Goal: Task Accomplishment & Management: Manage account settings

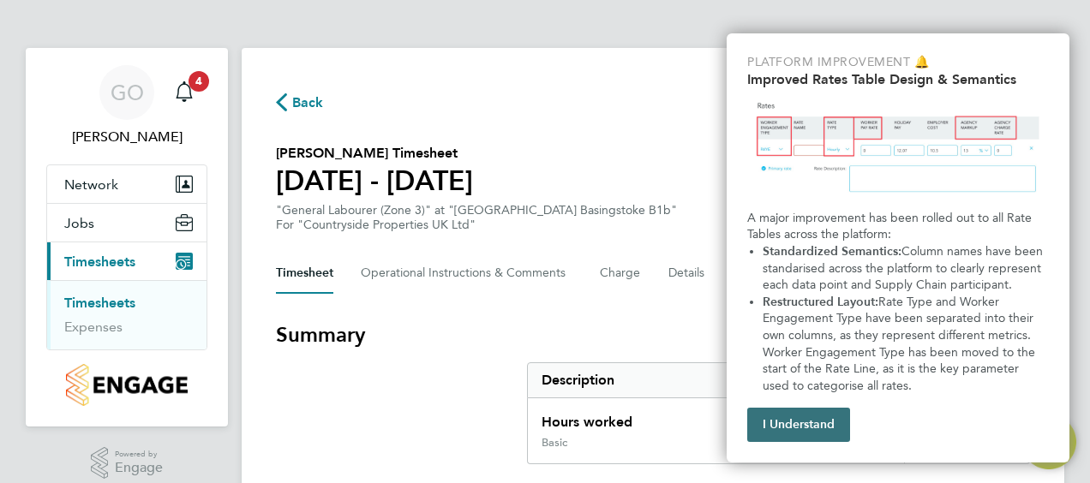
click at [798, 419] on button "I Understand" at bounding box center [798, 425] width 103 height 34
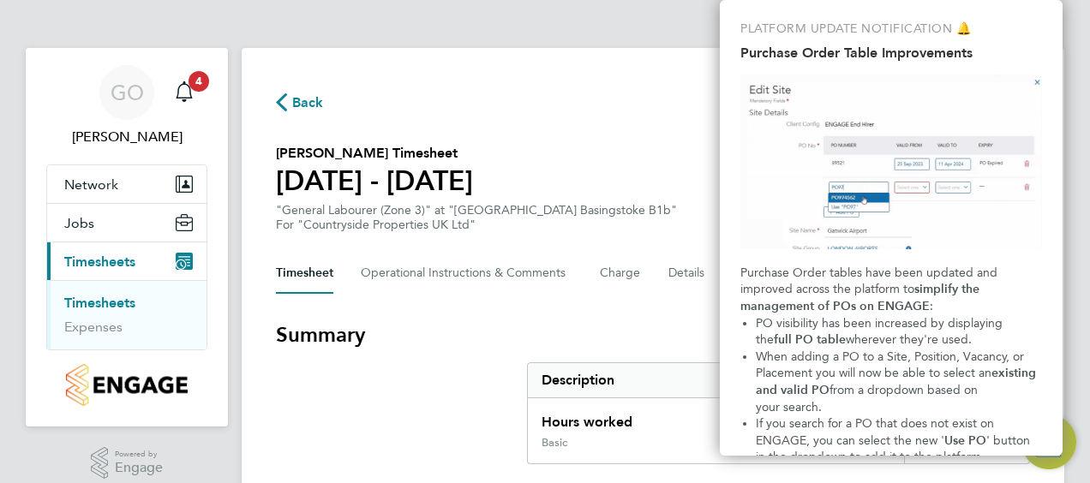
click at [1037, 83] on img "Purchase Order Table Improvements" at bounding box center [891, 162] width 302 height 175
click at [579, 93] on div "Back Following" at bounding box center [653, 102] width 754 height 27
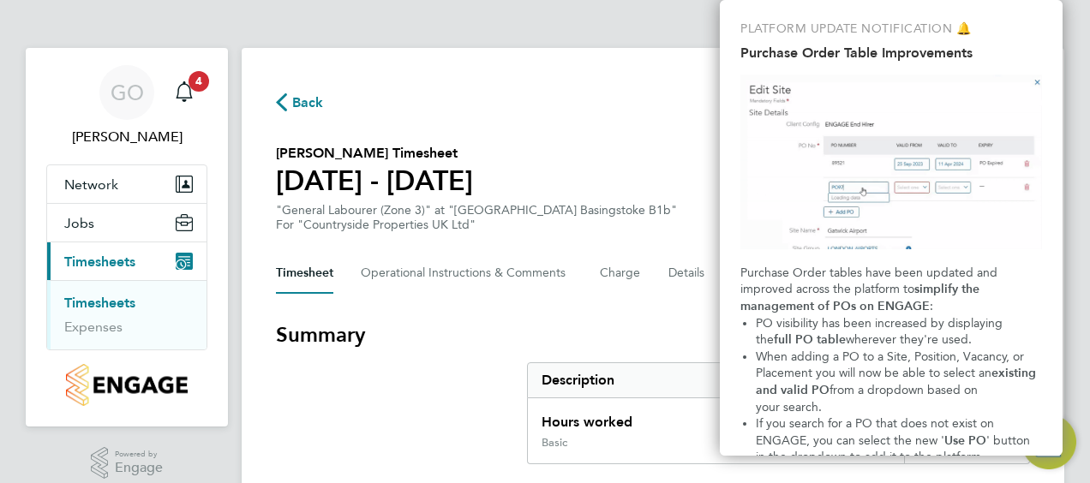
click at [1037, 80] on img "Purchase Order Table Improvements" at bounding box center [891, 162] width 302 height 175
click at [557, 94] on div "Back Following" at bounding box center [653, 102] width 754 height 27
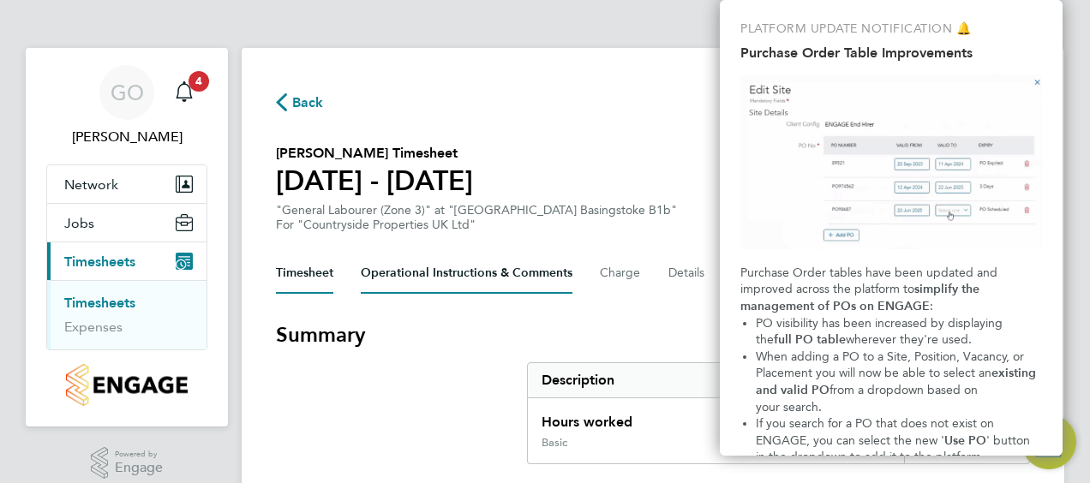
click at [433, 273] on Comments-tab "Operational Instructions & Comments" at bounding box center [467, 273] width 212 height 41
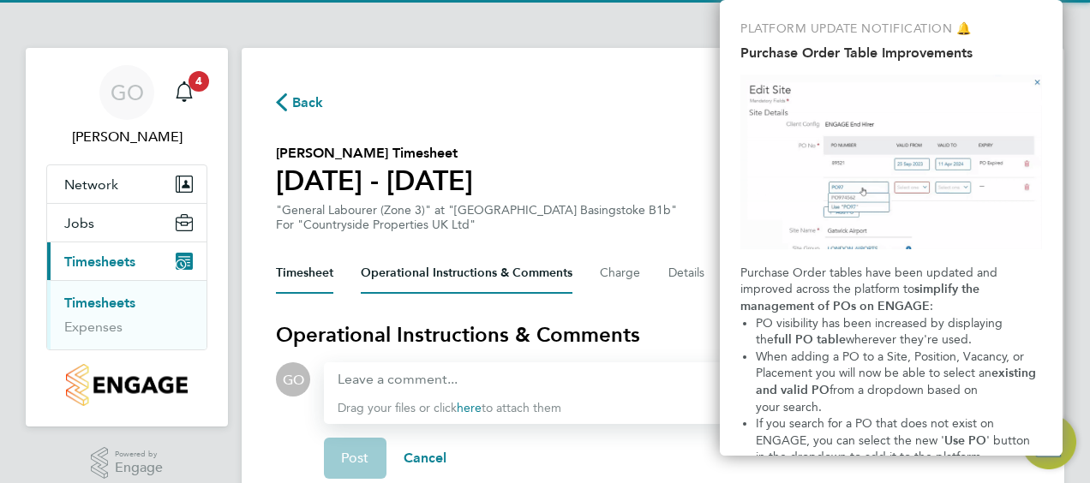
click at [295, 271] on button "Timesheet" at bounding box center [304, 273] width 57 height 41
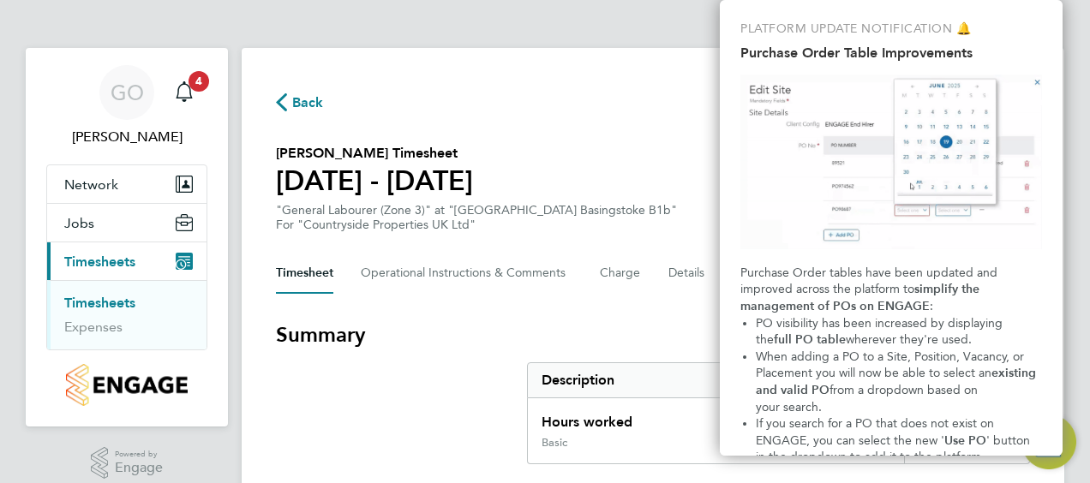
click at [1013, 24] on p "PLATFORM UPDATE NOTIFICATION 🔔" at bounding box center [891, 29] width 302 height 17
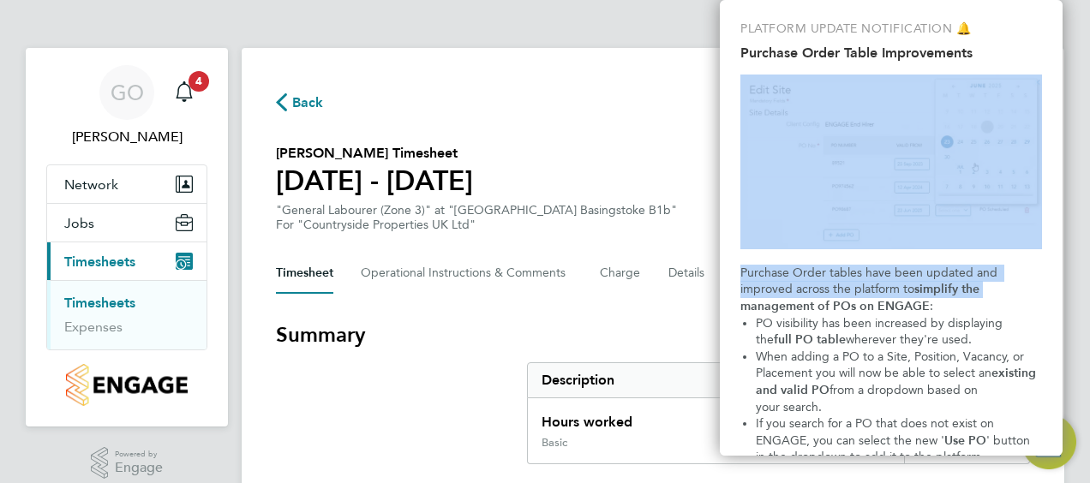
drag, startPoint x: 1054, startPoint y: 290, endPoint x: 1049, endPoint y: 179, distance: 110.6
click at [1049, 178] on div "PLATFORM UPDATE NOTIFICATION 🔔 Purchase Order Table Improvements Purchase Order…" at bounding box center [891, 228] width 343 height 456
drag, startPoint x: 1049, startPoint y: 179, endPoint x: 1031, endPoint y: 331, distance: 152.6
click at [1031, 331] on li "PO visibility has been increased by displaying the full PO table wherever they'…" at bounding box center [899, 331] width 286 height 33
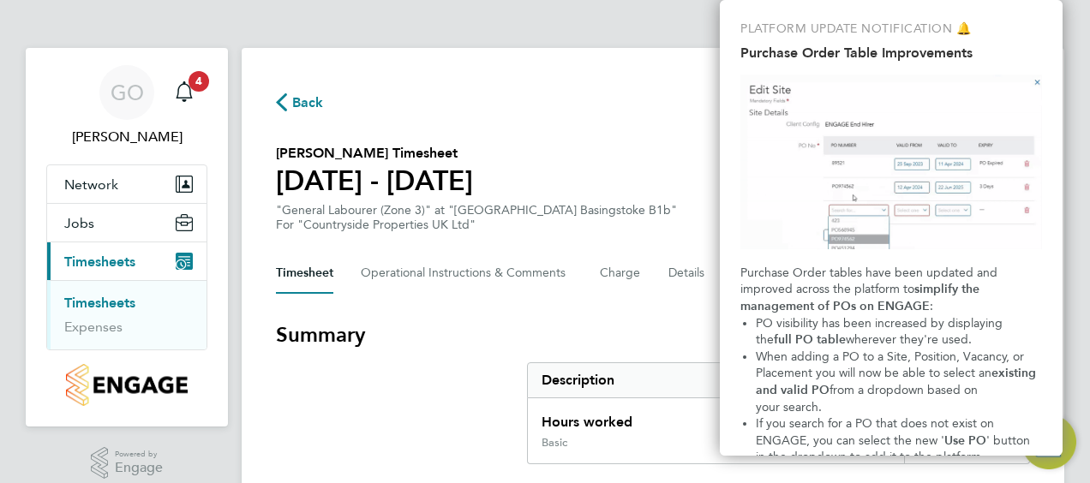
click at [560, 110] on div "Back Following" at bounding box center [653, 102] width 754 height 27
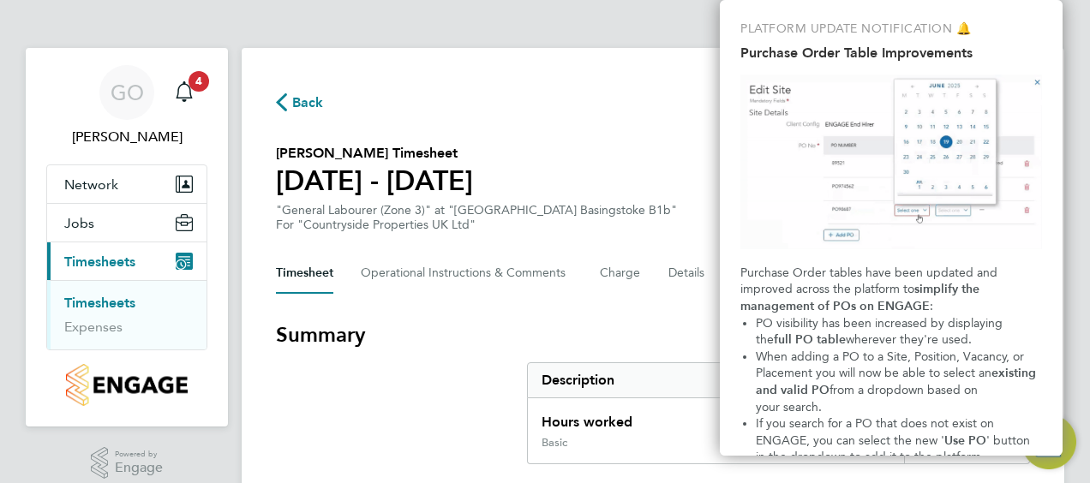
click at [106, 265] on span "Timesheets" at bounding box center [99, 262] width 71 height 16
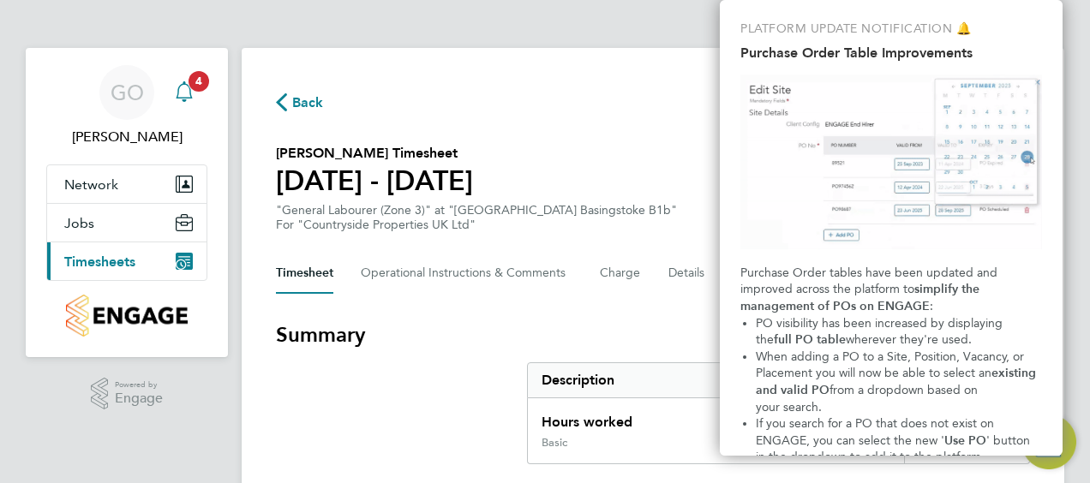
click at [188, 86] on icon "Main navigation" at bounding box center [184, 91] width 21 height 21
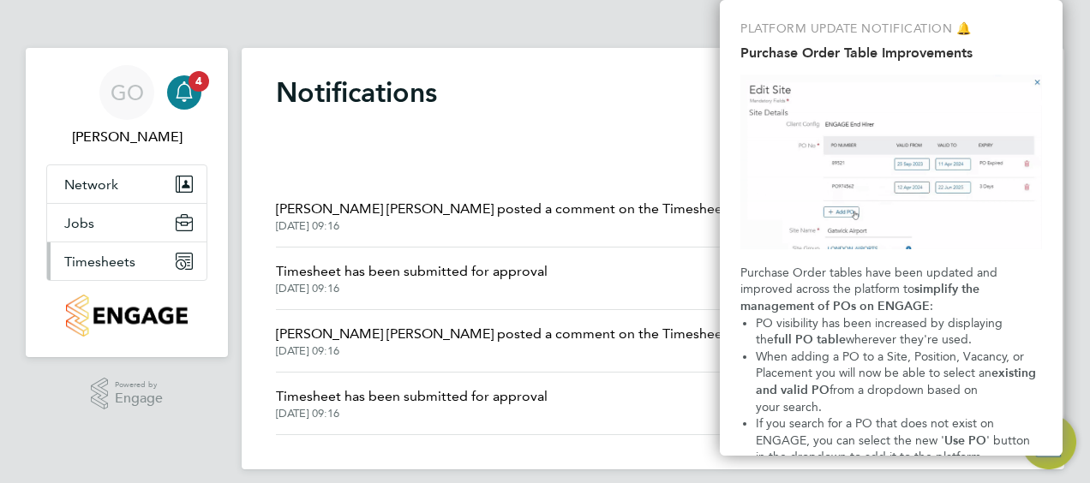
click at [105, 263] on span "Timesheets" at bounding box center [99, 262] width 71 height 16
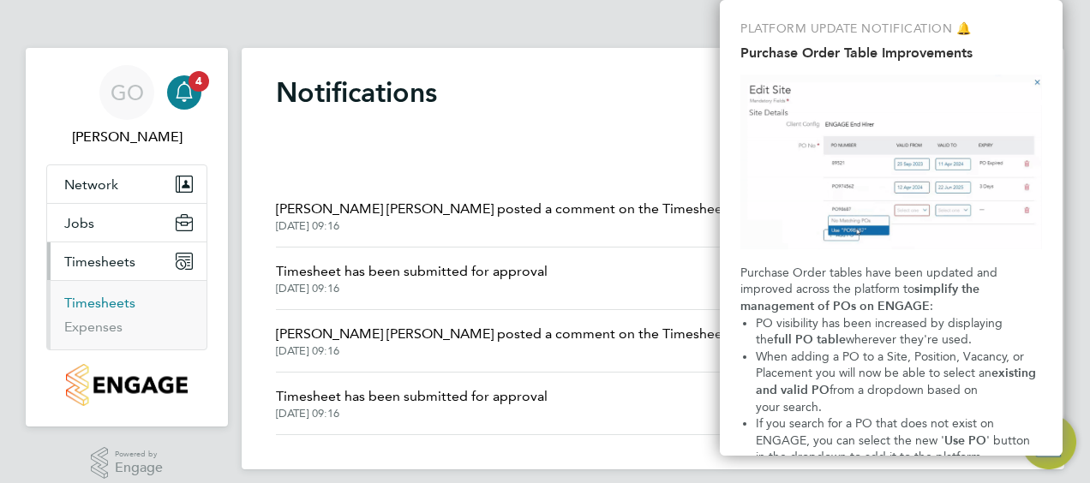
click at [103, 300] on link "Timesheets" at bounding box center [99, 303] width 71 height 16
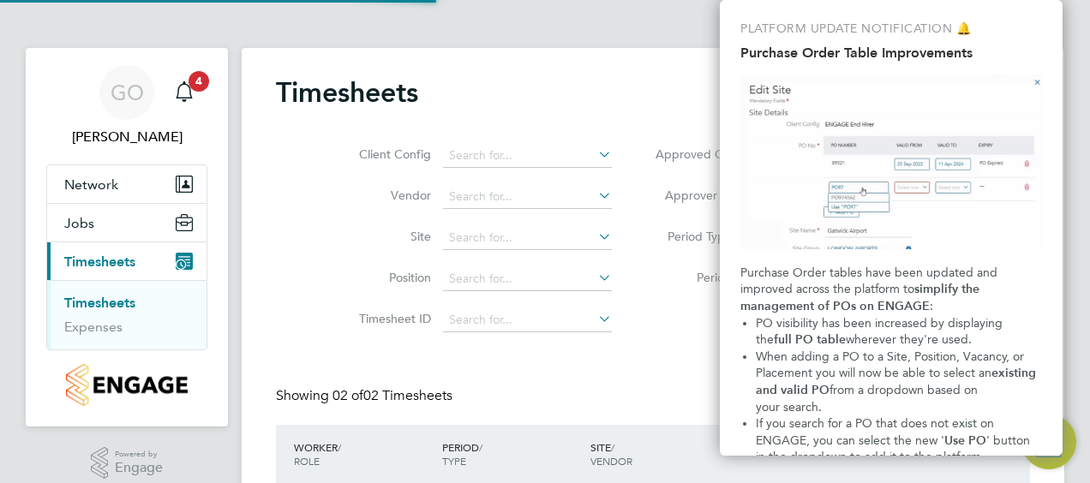
scroll to position [43, 148]
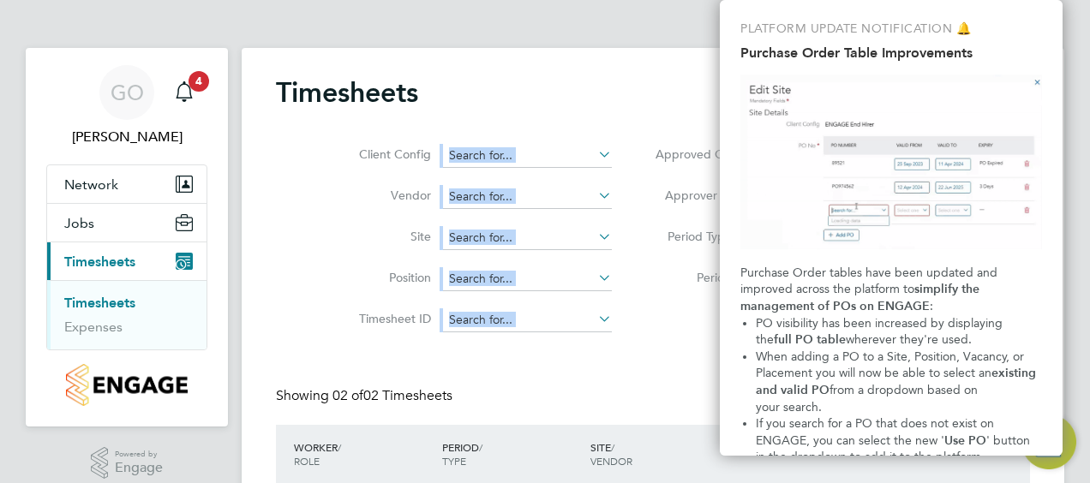
drag, startPoint x: 1085, startPoint y: 60, endPoint x: 1074, endPoint y: 170, distance: 111.0
click at [1074, 170] on div "GO [PERSON_NAME] Notifications 4 Applications: Network Team Members Sites Jobs …" at bounding box center [545, 330] width 1090 height 660
click at [620, 25] on app-barbie "Timesheets Client Config Vendor Site Position Timesheet ID Approved On Select d…" at bounding box center [653, 316] width 822 height 632
click at [543, 22] on app-barbie "Timesheets Client Config Vendor Site Position Timesheet ID Approved On Select d…" at bounding box center [653, 316] width 822 height 632
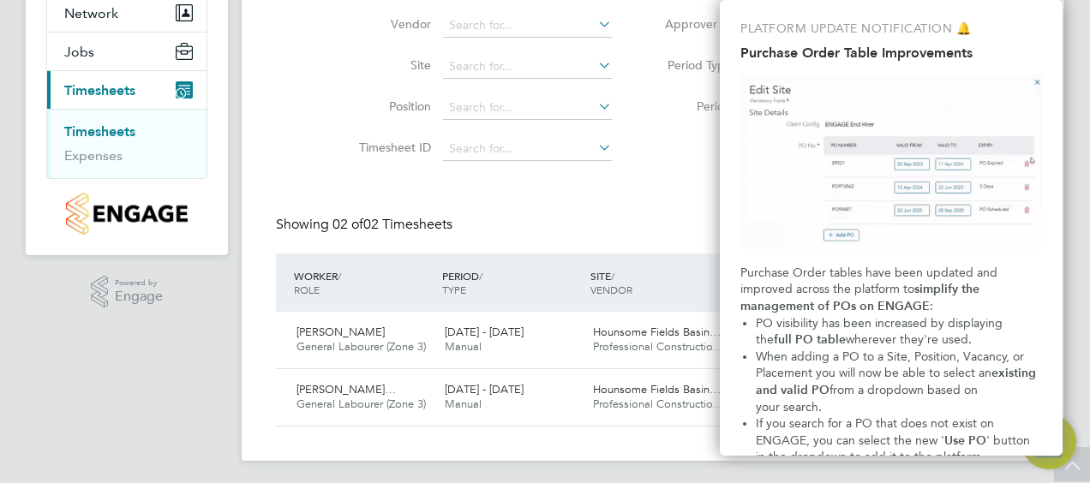
scroll to position [175, 0]
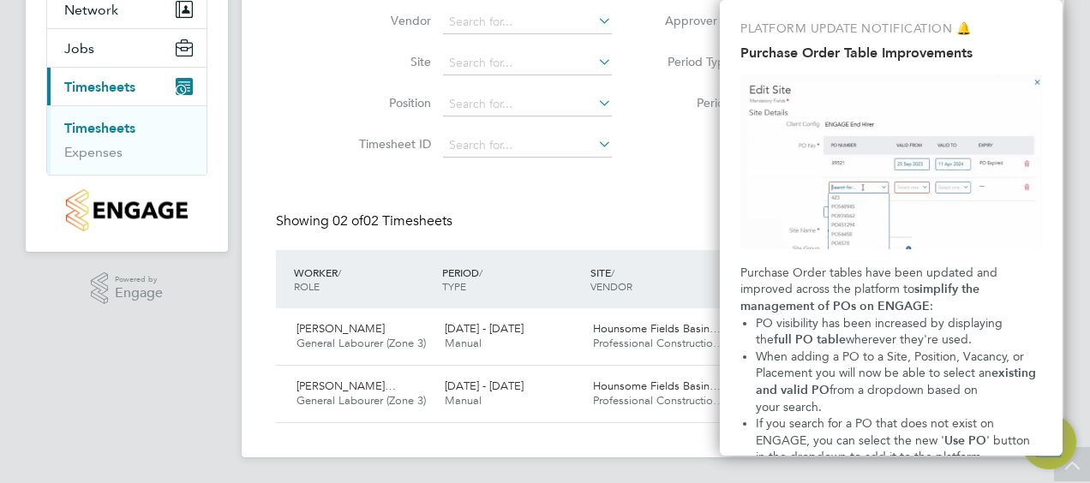
click at [1073, 467] on img "Open Resource Center, 10 new notifications" at bounding box center [1048, 442] width 55 height 55
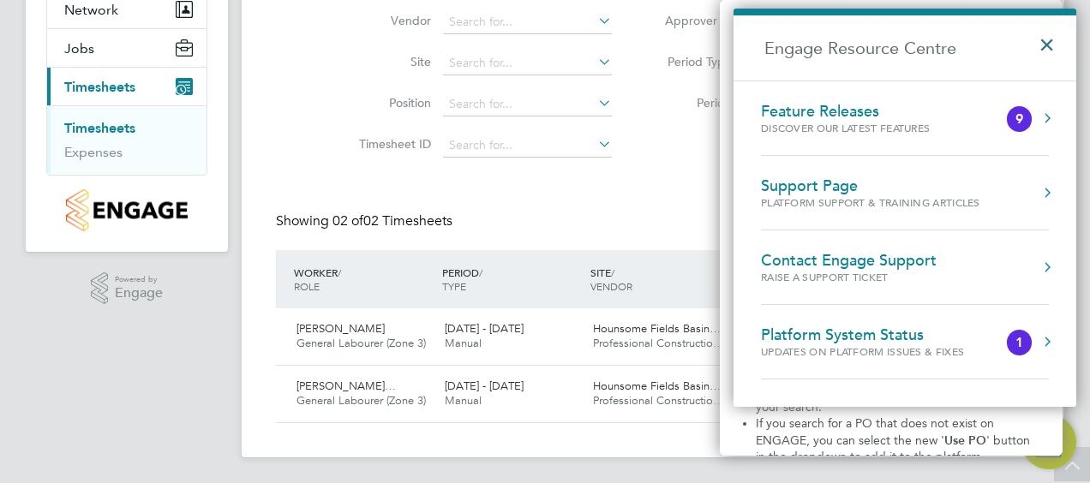
click at [1047, 45] on button "×" at bounding box center [1050, 40] width 25 height 38
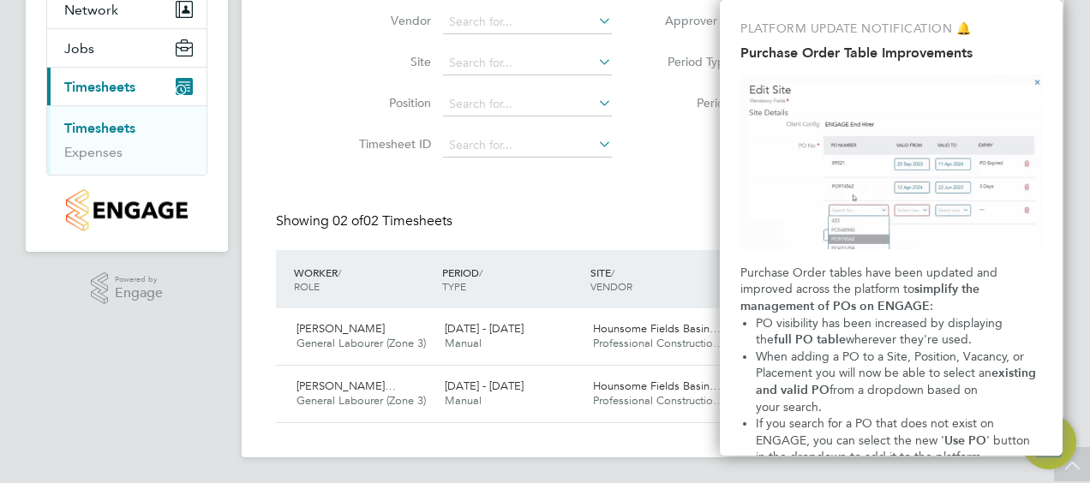
click at [484, 186] on div "Timesheets Client Config Vendor Site Position Timesheet ID Approved On Select d…" at bounding box center [653, 162] width 754 height 523
click at [1035, 79] on img "Purchase Order Table Improvements" at bounding box center [891, 162] width 302 height 175
click at [298, 107] on div "Client Config Vendor Site Position Timesheet ID Approved On Select date To Sele…" at bounding box center [653, 61] width 754 height 218
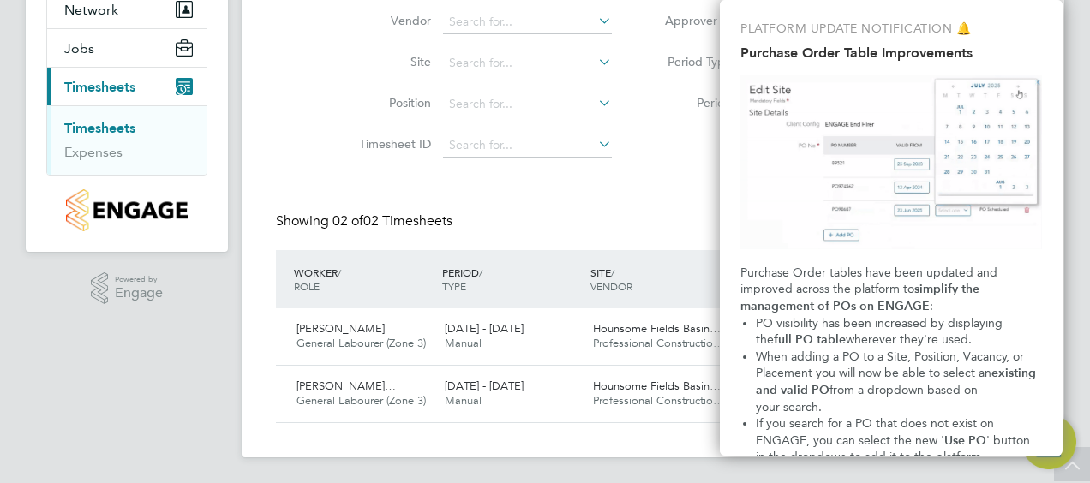
click at [652, 158] on li "Filter" at bounding box center [803, 147] width 341 height 45
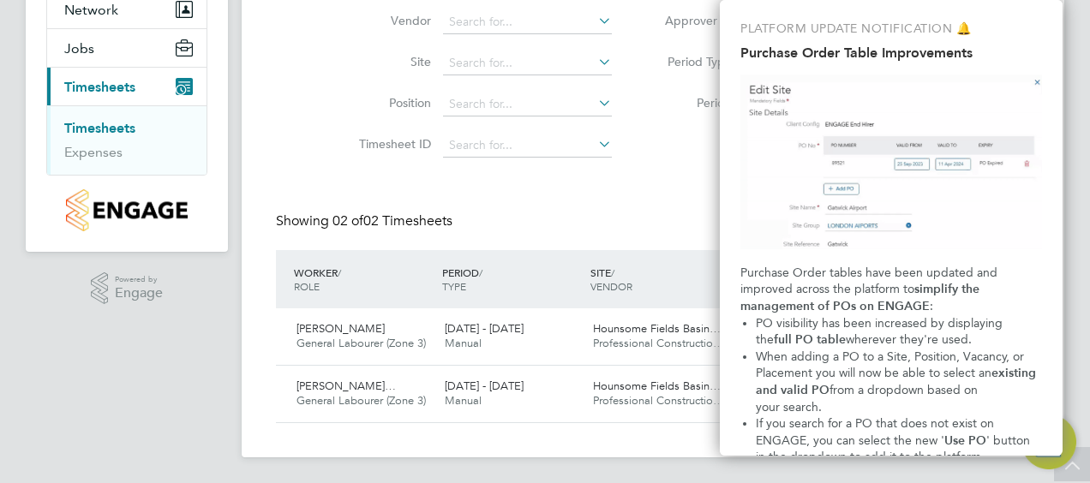
click at [652, 158] on li "Filter" at bounding box center [803, 147] width 341 height 45
click at [605, 174] on div "Timesheets Client Config Vendor Site Position Timesheet ID Approved On Select d…" at bounding box center [653, 162] width 754 height 523
click at [294, 51] on div "Client Config Vendor Site Position Timesheet ID Approved On Select date To Sele…" at bounding box center [653, 61] width 754 height 218
click at [1036, 81] on img "Purchase Order Table Improvements" at bounding box center [891, 162] width 302 height 175
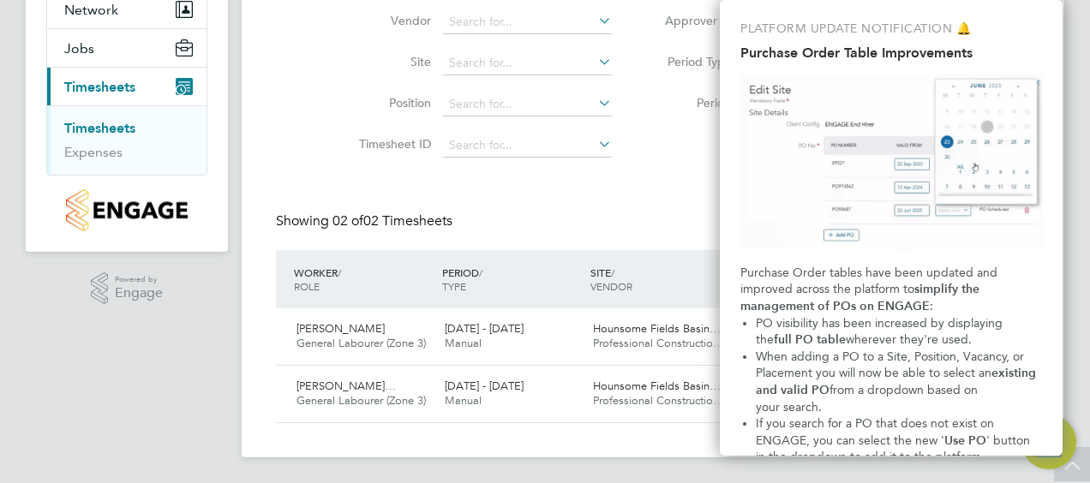
click at [1036, 81] on img "Purchase Order Table Improvements" at bounding box center [891, 162] width 302 height 175
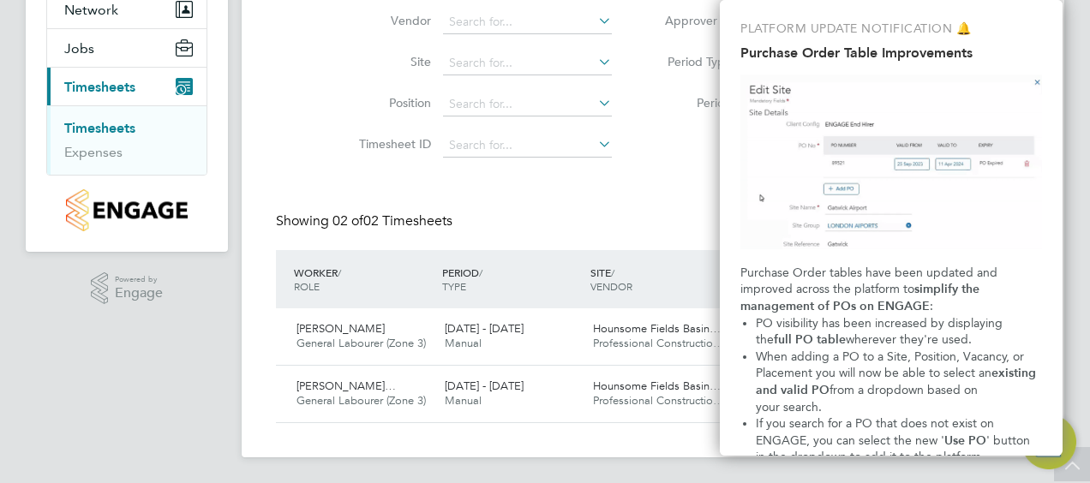
click at [1037, 38] on div "PLATFORM UPDATE NOTIFICATION 🔔 Purchase Order Table Improvements Purchase Order…" at bounding box center [891, 228] width 343 height 456
click at [643, 202] on div "Timesheets Client Config Vendor Site Position Timesheet ID Approved On Select d…" at bounding box center [653, 162] width 754 height 523
click at [837, 392] on li "When adding a PO to a Site, Position, Vacancy, or Placement you will now be abl…" at bounding box center [899, 382] width 286 height 67
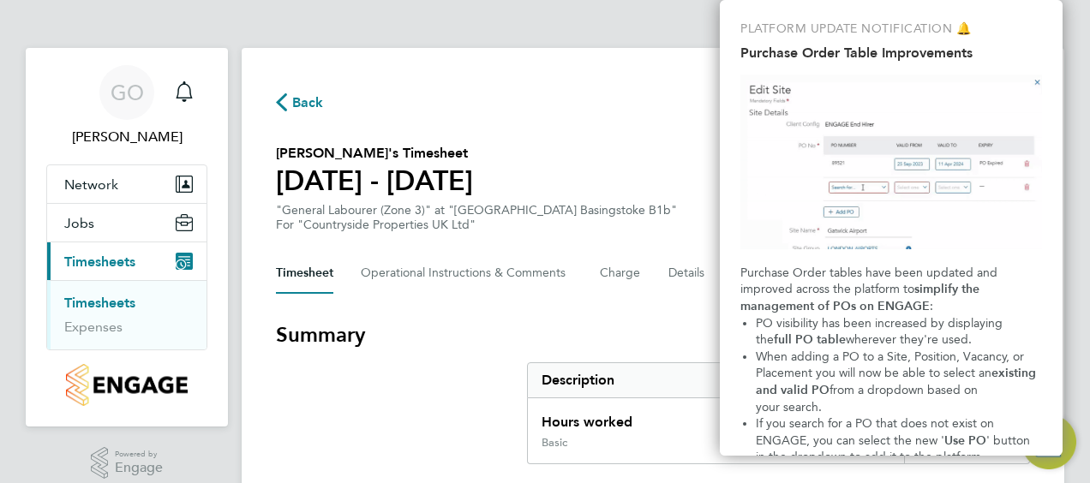
click at [643, 154] on section "Gheorghe Cezar Hadambu's Timesheet 18 - 24 Aug 2025 £849. 60 "General Labourer …" at bounding box center [653, 187] width 754 height 89
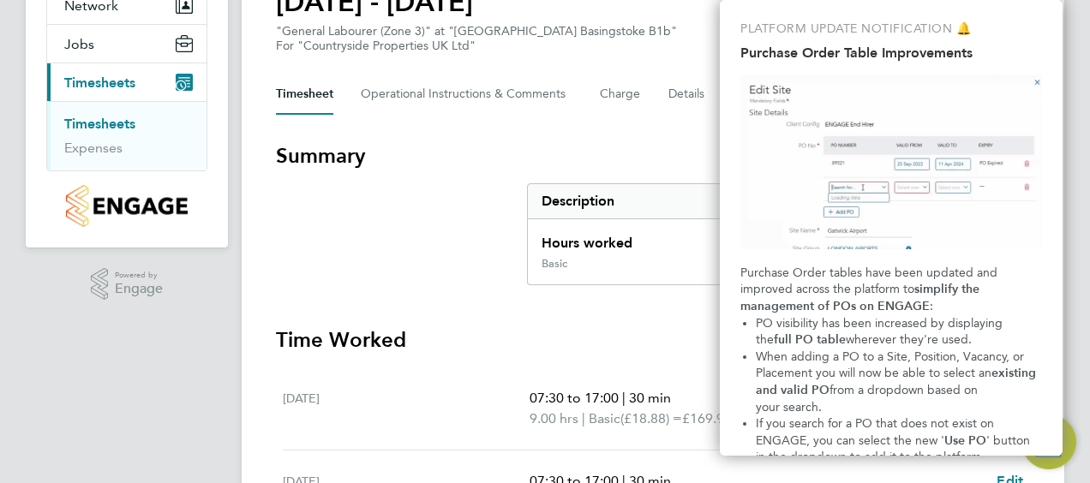
scroll to position [206, 0]
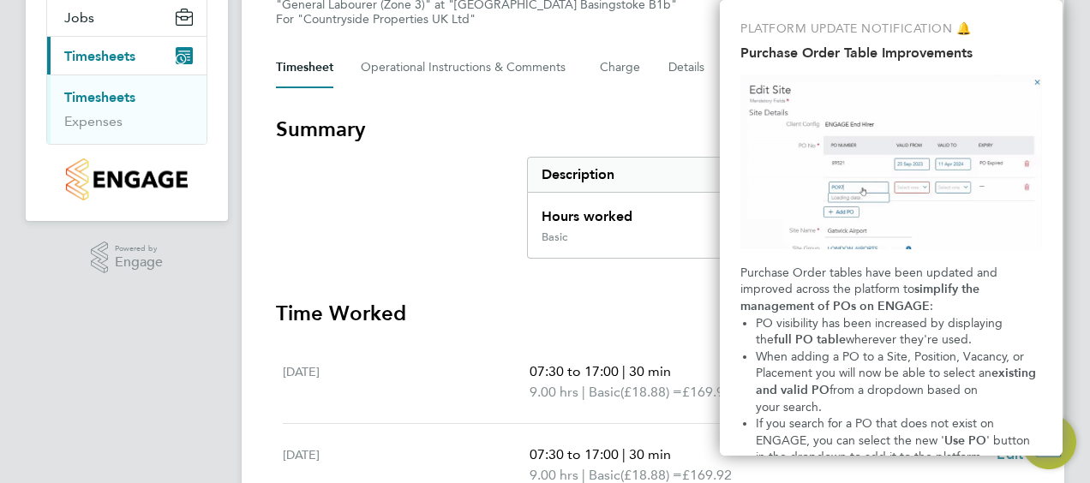
click at [1049, 437] on div "PLATFORM UPDATE NOTIFICATION 🔔 Purchase Order Table Improvements Purchase Order…" at bounding box center [891, 228] width 343 height 456
click at [1053, 439] on div "PLATFORM UPDATE NOTIFICATION 🔔 Purchase Order Table Improvements Purchase Order…" at bounding box center [891, 228] width 343 height 456
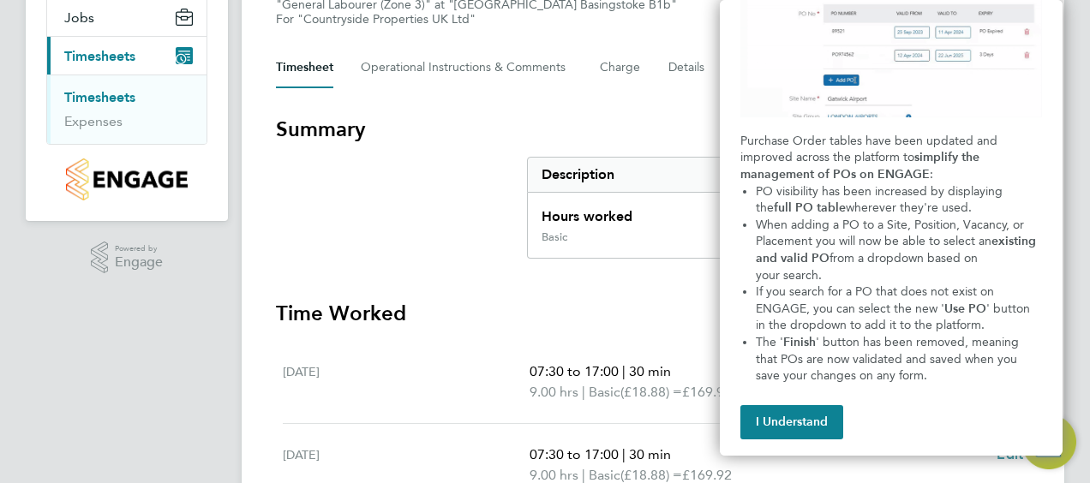
scroll to position [135, 0]
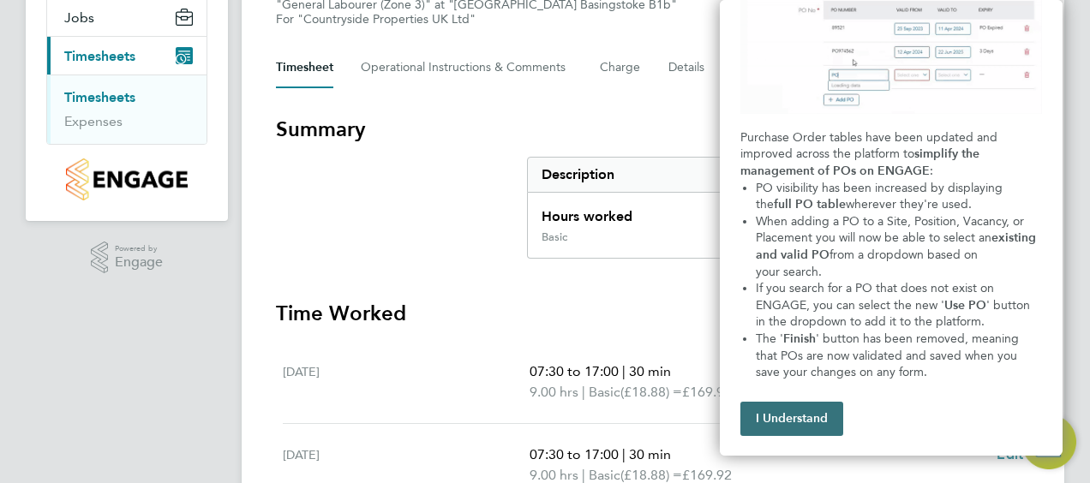
click at [785, 418] on button "I Understand" at bounding box center [791, 419] width 103 height 34
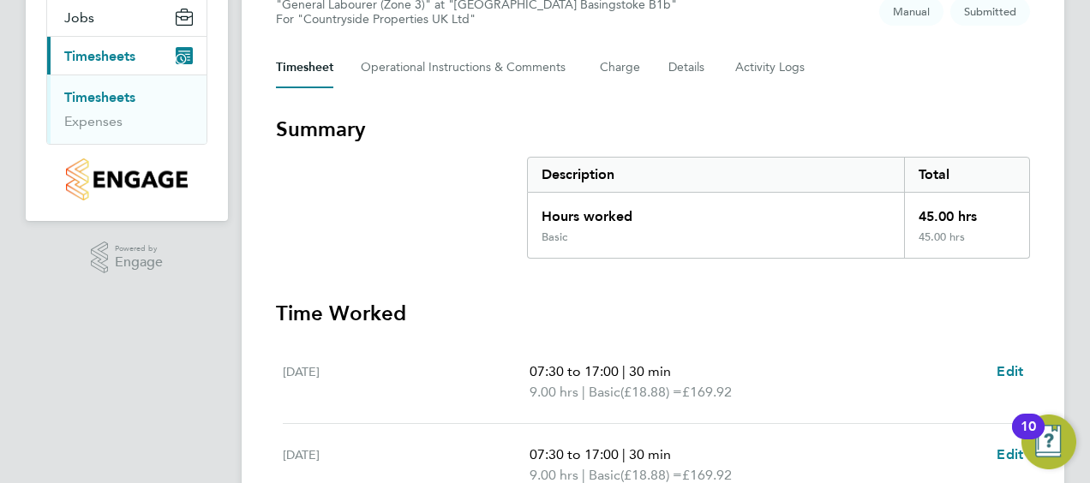
click at [910, 83] on div "Timesheet Operational Instructions & Comments Charge Details Activity Logs" at bounding box center [653, 67] width 754 height 41
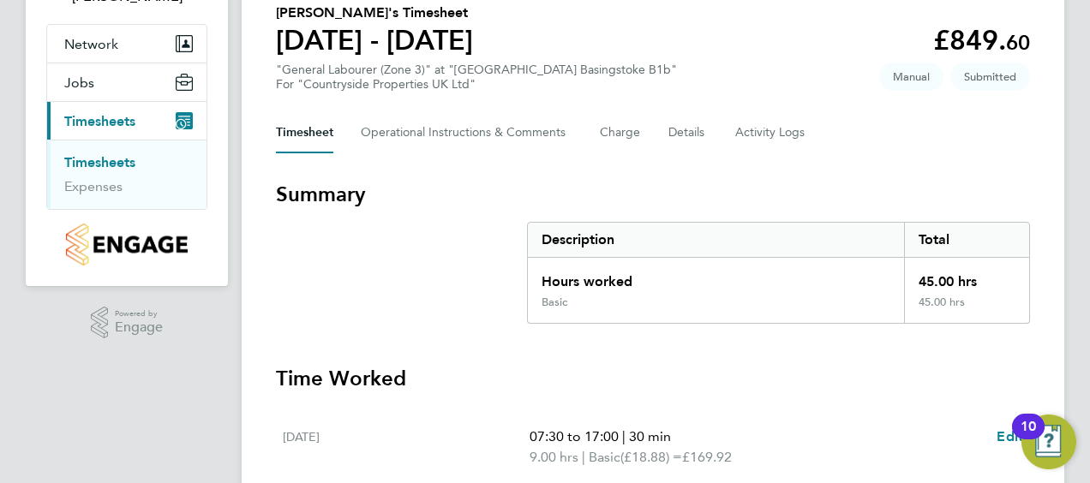
scroll to position [137, 0]
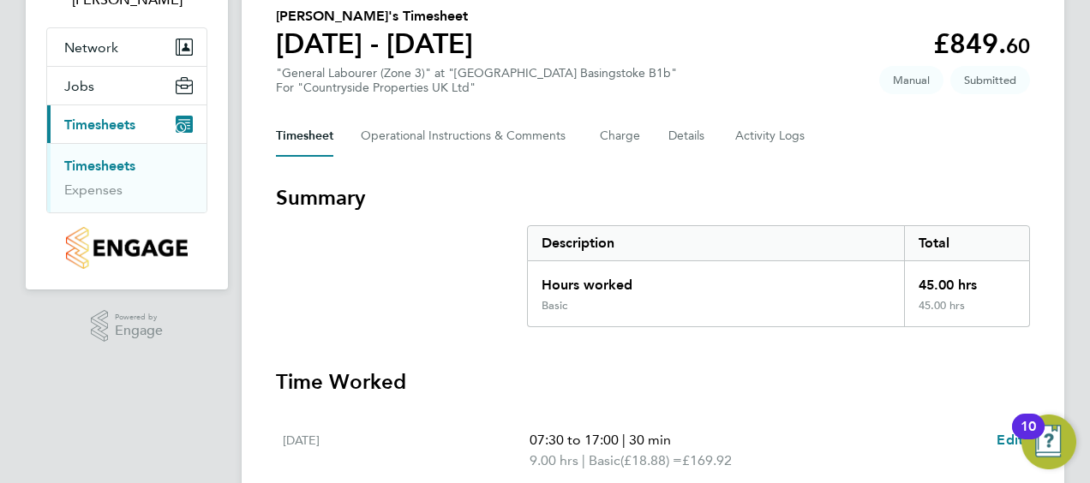
click at [1043, 433] on div "10" at bounding box center [1028, 427] width 33 height 26
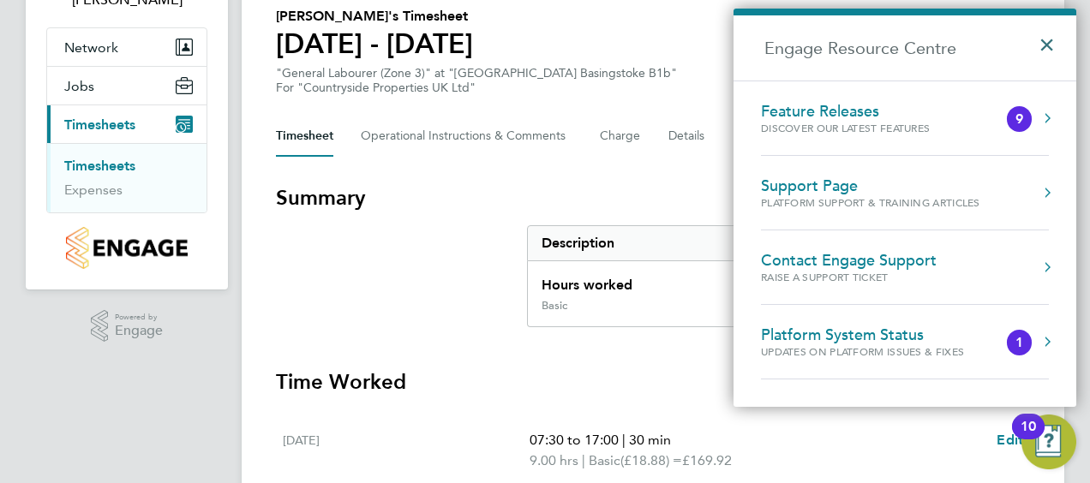
click at [1053, 45] on button "×" at bounding box center [1050, 40] width 25 height 38
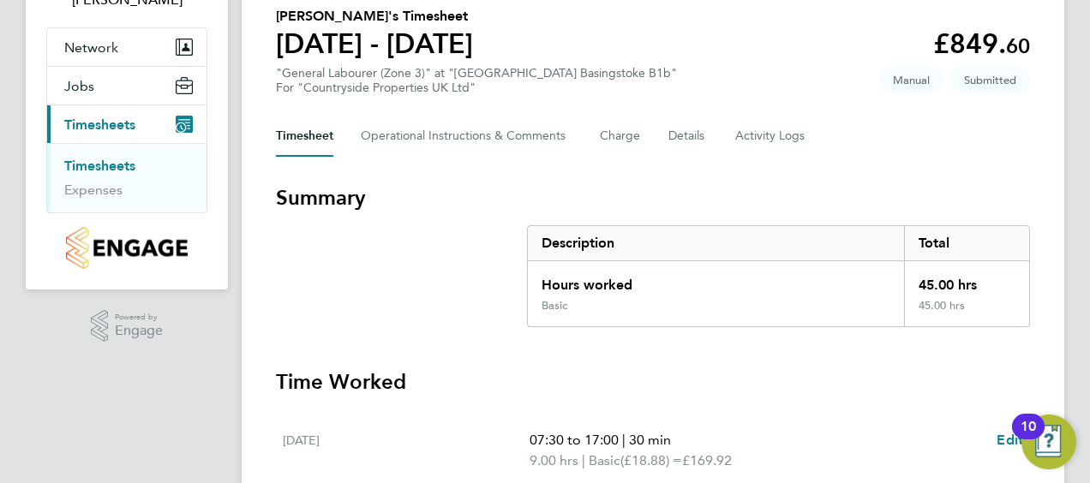
click at [718, 41] on section "Gheorghe Cezar Hadambu's Timesheet 18 - 24 Aug 2025 £849. 60 "General Labourer …" at bounding box center [653, 50] width 754 height 89
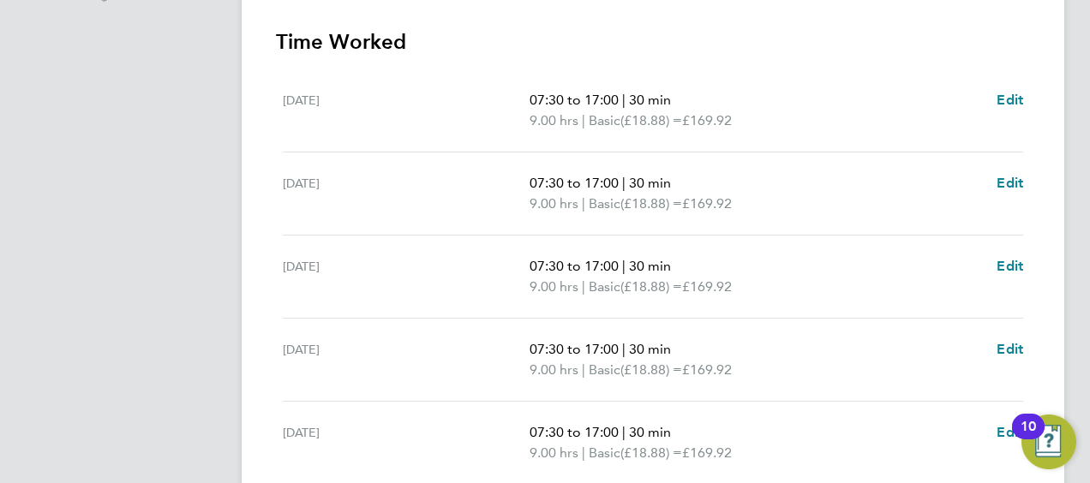
scroll to position [443, 0]
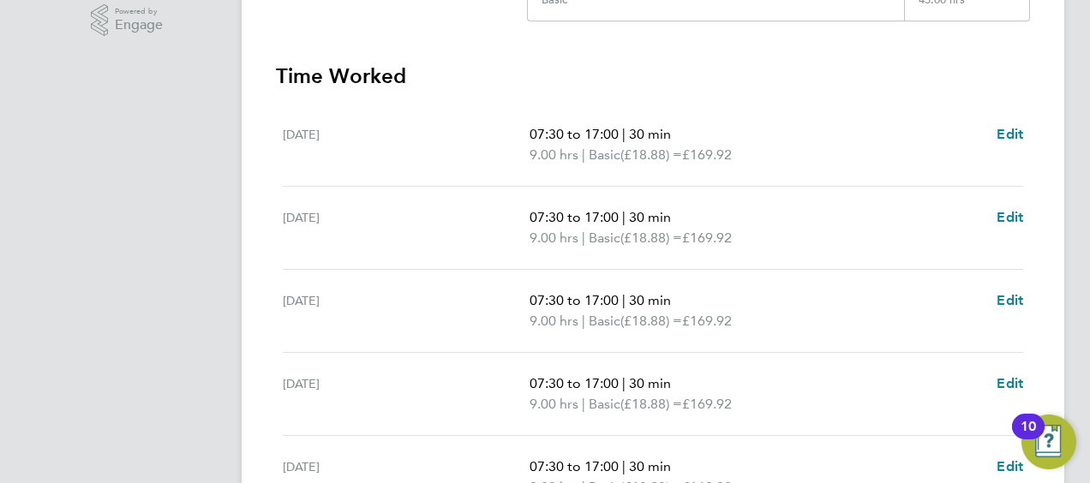
click at [1054, 84] on div "Back Following Gheorghe Cezar Hadambu's Timesheet 18 - 24 Aug 2025 £849. 60 "Ge…" at bounding box center [653, 186] width 822 height 1163
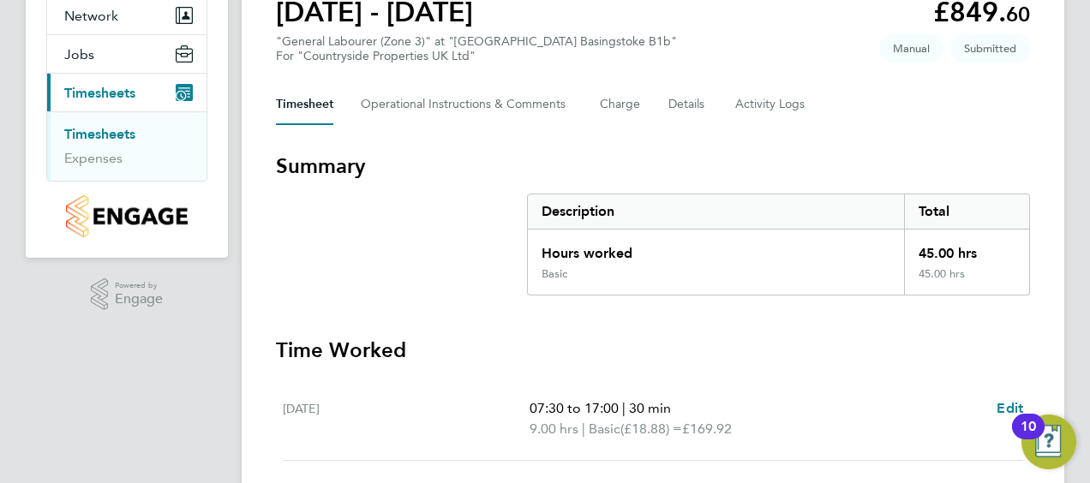
scroll to position [135, 0]
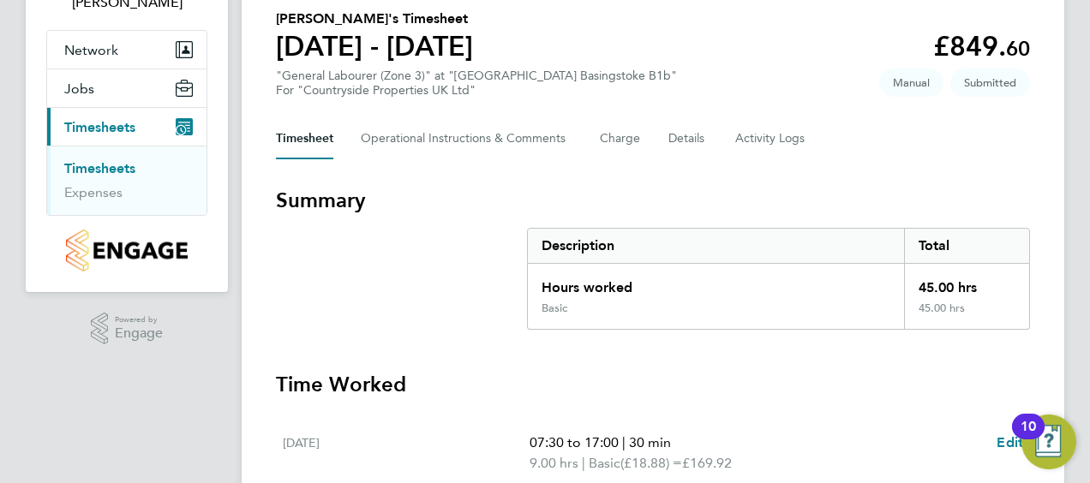
click at [80, 168] on link "Timesheets" at bounding box center [99, 168] width 71 height 16
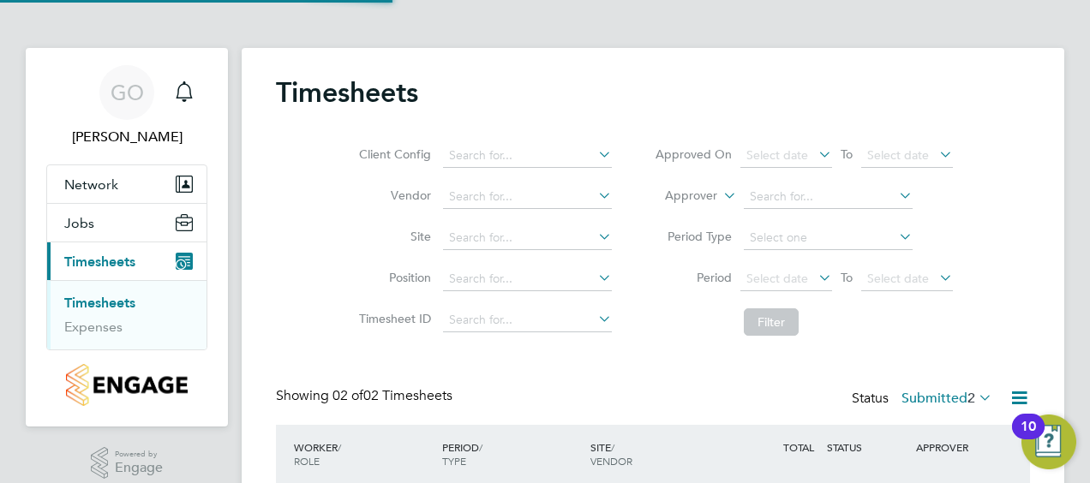
scroll to position [43, 148]
click at [993, 75] on div "Timesheets" at bounding box center [653, 100] width 754 height 51
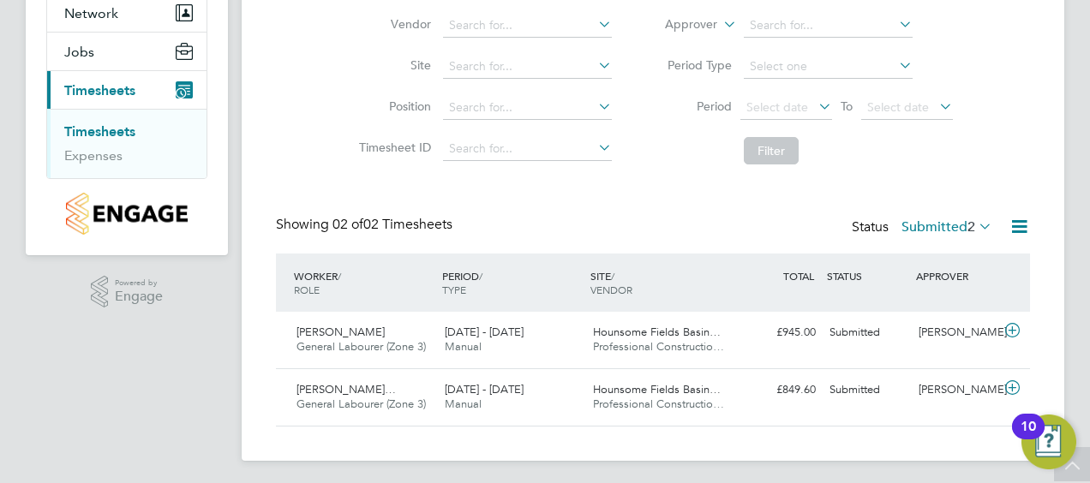
scroll to position [175, 0]
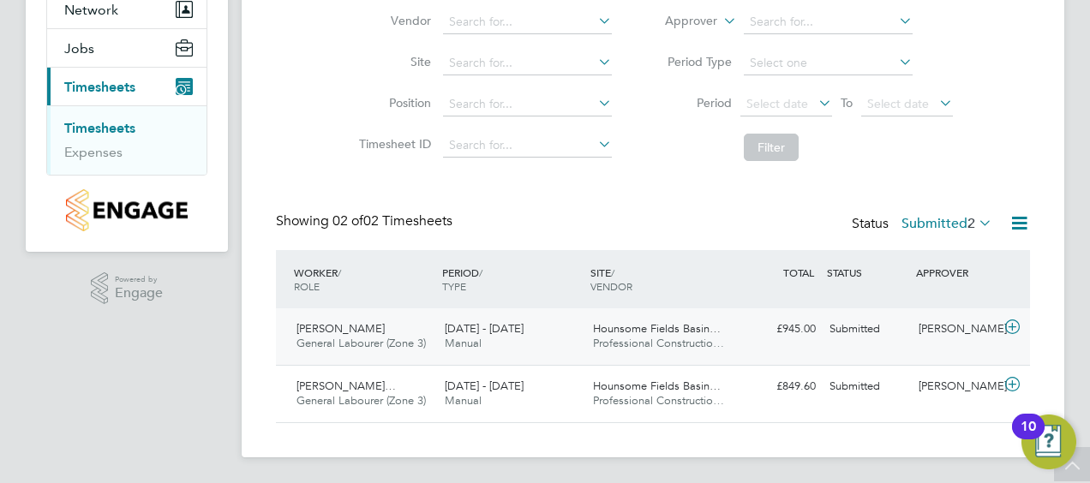
click at [353, 320] on div "Felipe Nieto General Labourer (Zone 3) 18 - 24 Aug 2025" at bounding box center [364, 336] width 148 height 43
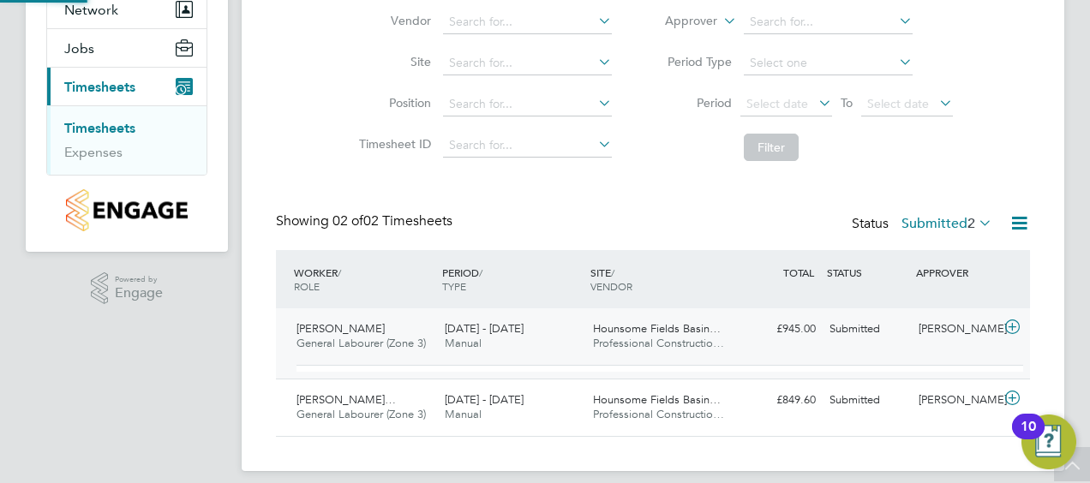
scroll to position [29, 167]
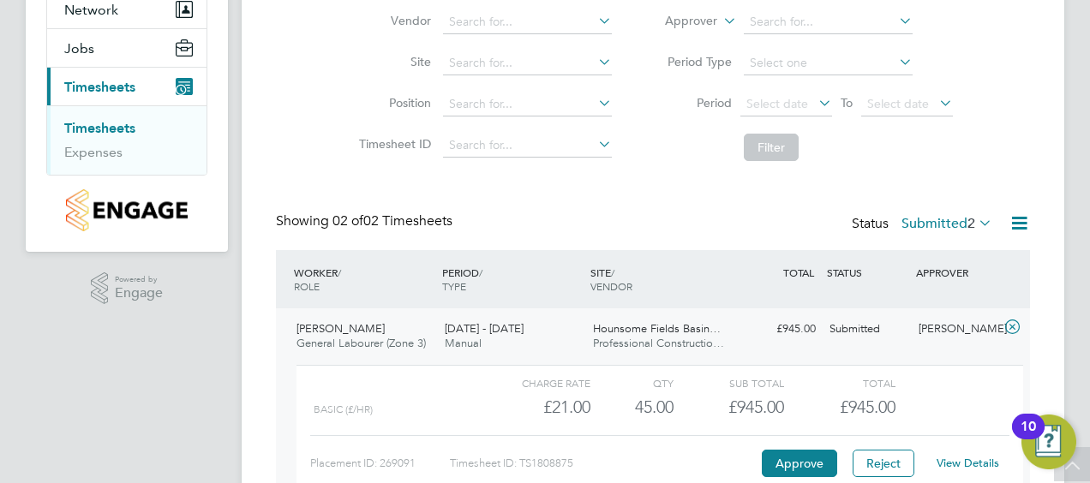
click at [1009, 81] on div "Client Config Vendor Site Position Timesheet ID Approved On Select date To Sele…" at bounding box center [653, 61] width 754 height 218
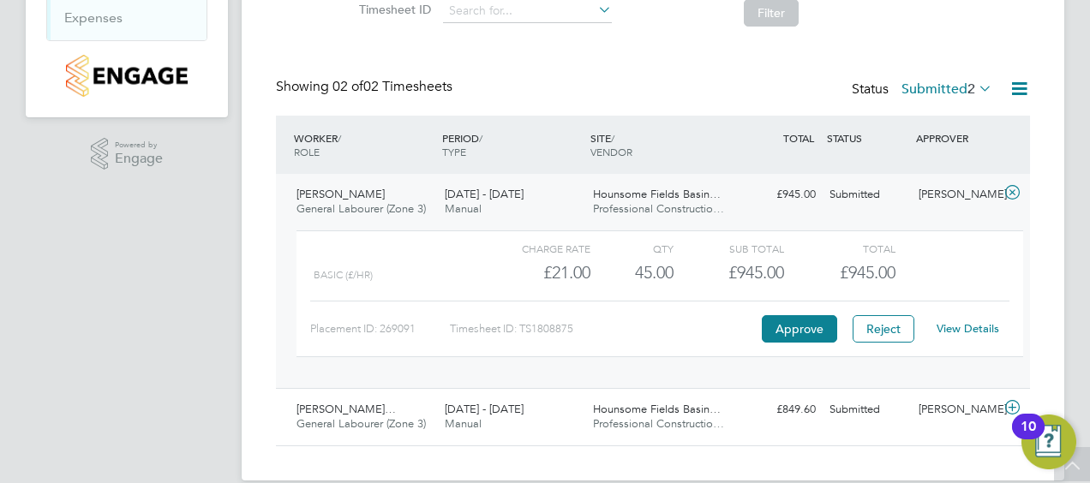
scroll to position [332, 0]
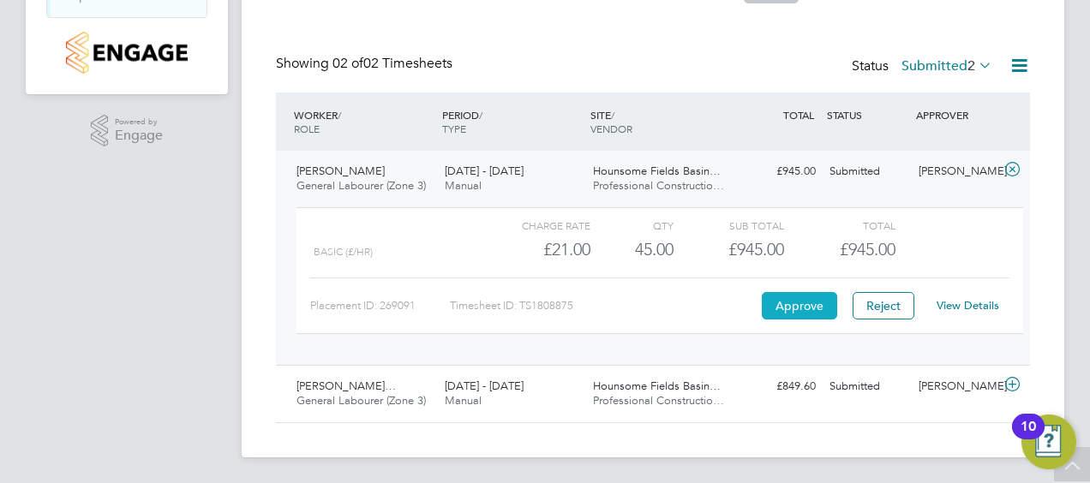
click at [803, 303] on button "Approve" at bounding box center [799, 305] width 75 height 27
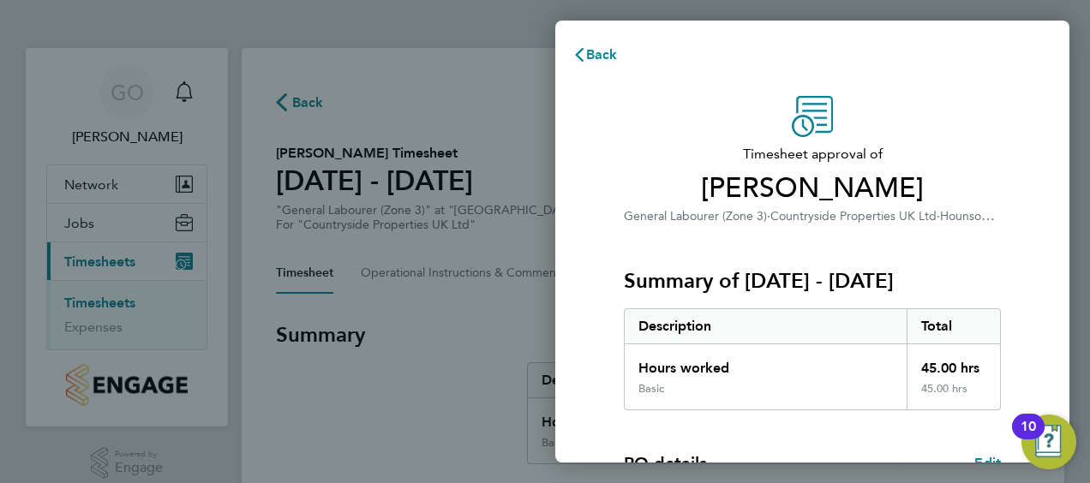
click at [1025, 206] on div "Timesheet approval of [PERSON_NAME] General Labourer (Zone 3) · Countryside Pro…" at bounding box center [812, 413] width 514 height 676
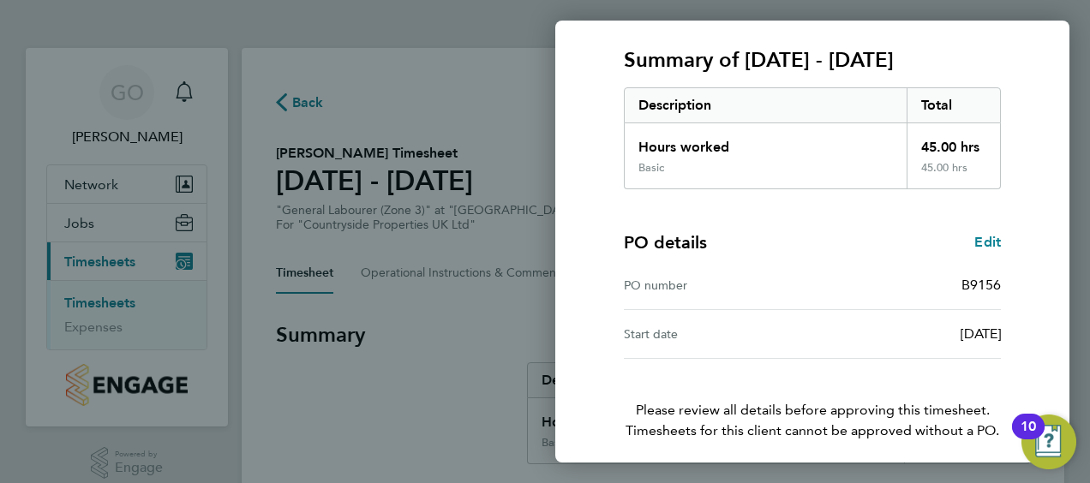
scroll to position [287, 0]
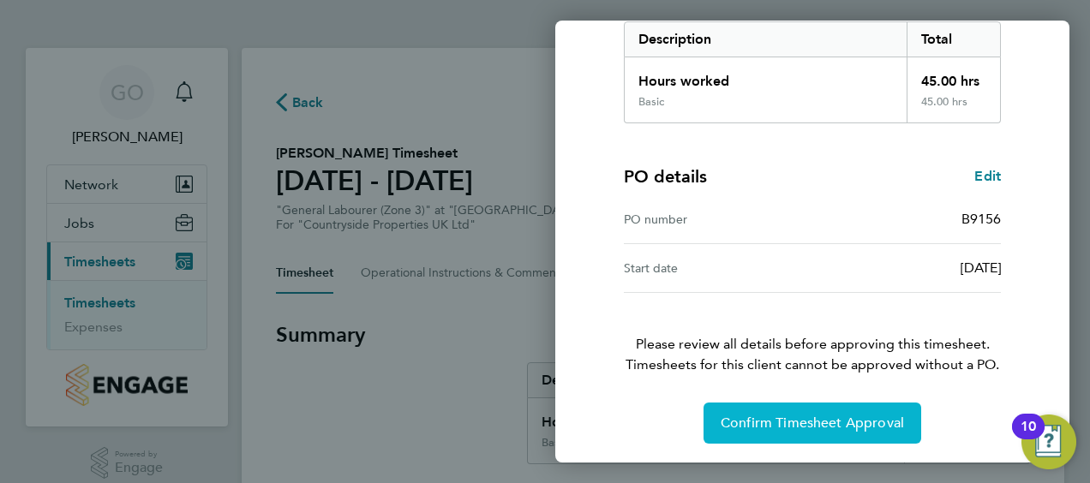
click at [833, 418] on span "Confirm Timesheet Approval" at bounding box center [811, 423] width 183 height 17
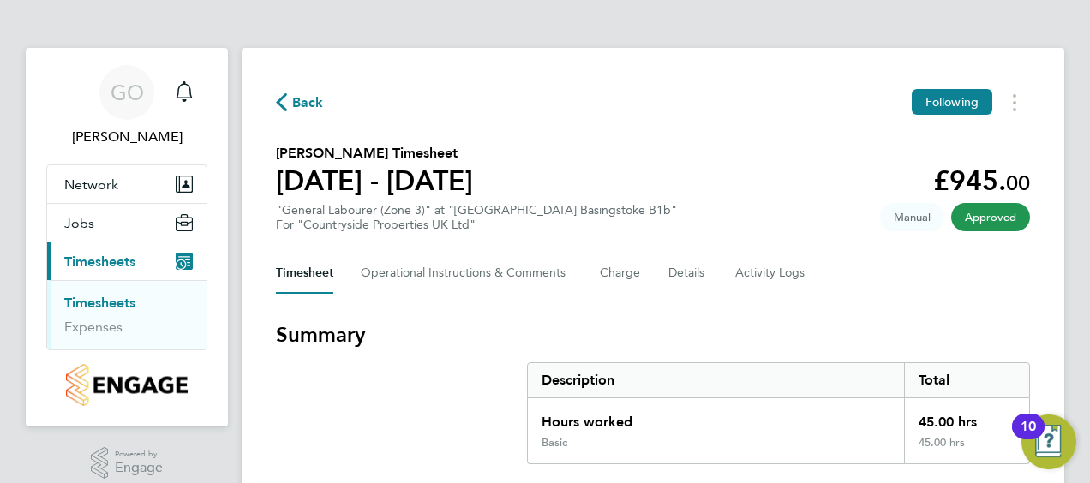
click at [732, 147] on section "Felipe Nieto's Timesheet 18 - 24 Aug 2025 £945. 00 "General Labourer (Zone 3)" …" at bounding box center [653, 187] width 754 height 89
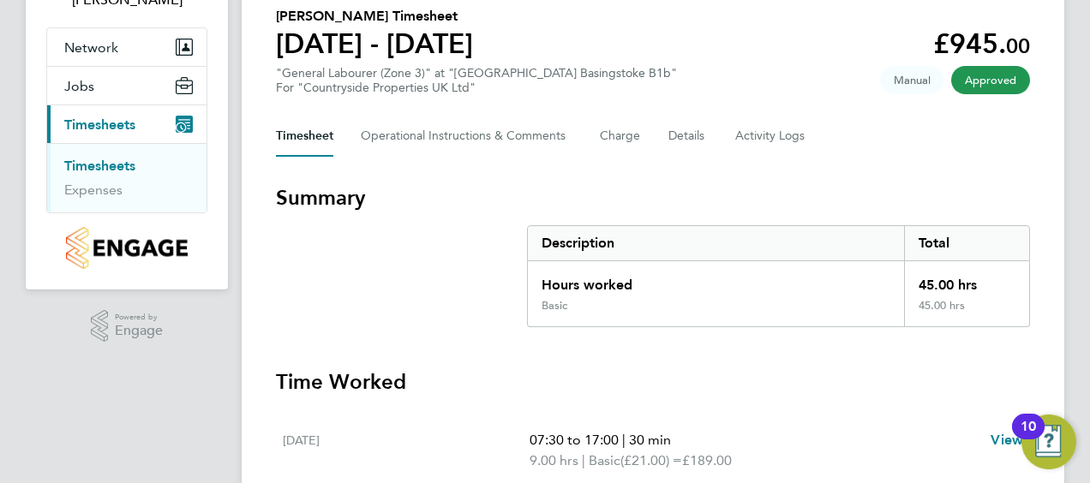
scroll to position [171, 0]
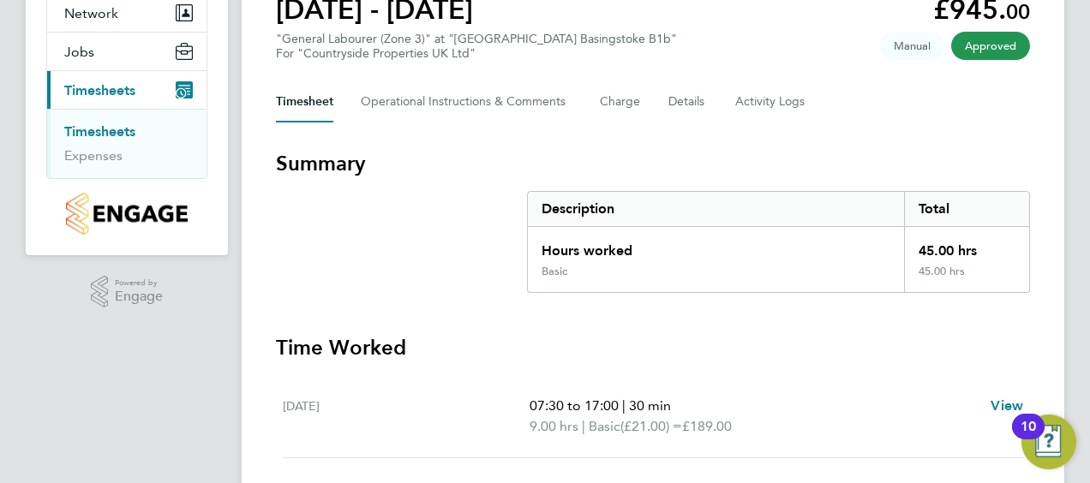
click at [86, 127] on link "Timesheets" at bounding box center [99, 131] width 71 height 16
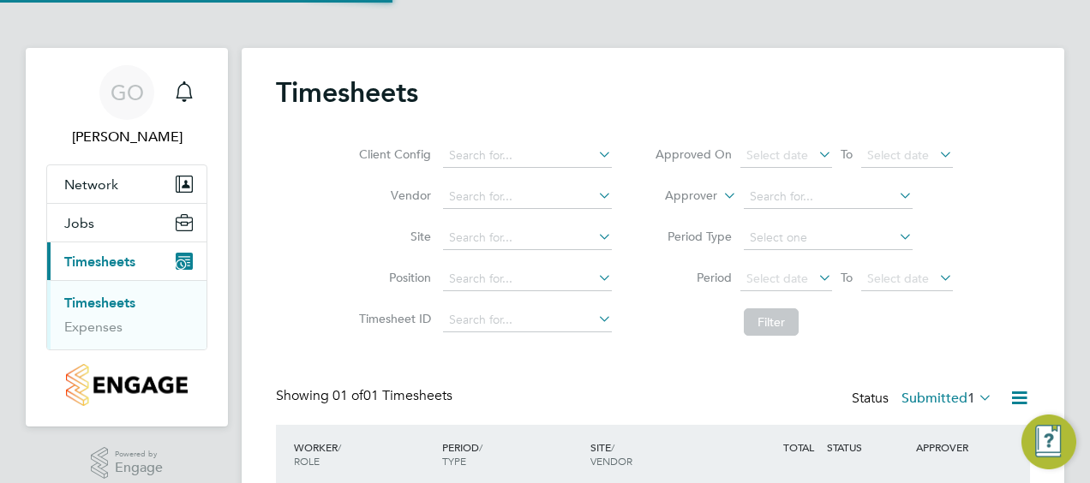
scroll to position [43, 148]
click at [1008, 197] on div "Client Config Vendor Site Position Timesheet ID Approved On Select date To Sele…" at bounding box center [653, 236] width 754 height 218
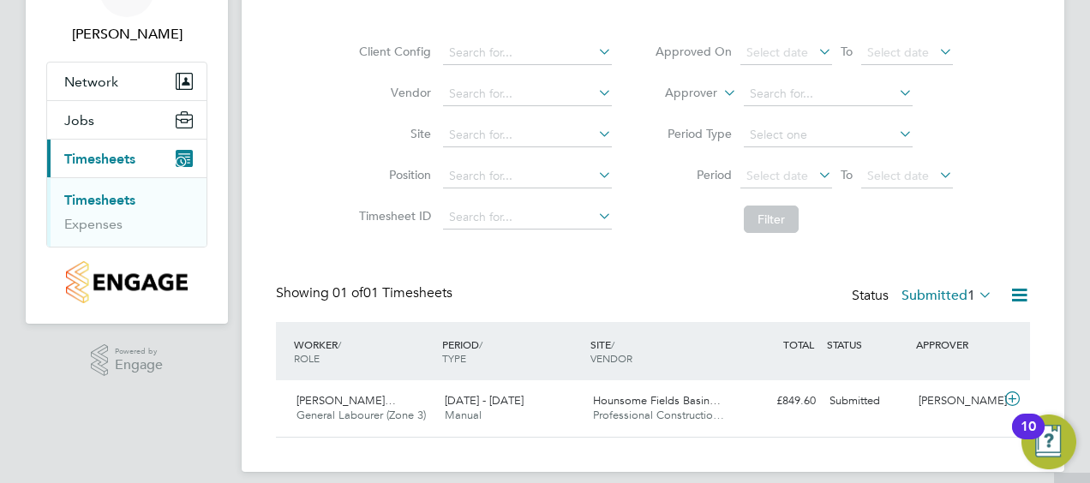
scroll to position [118, 0]
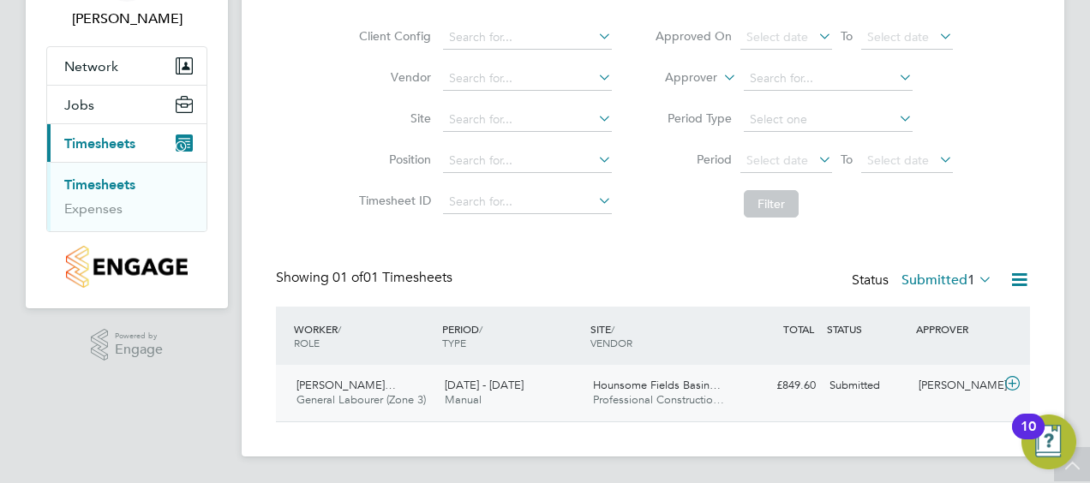
click at [449, 398] on span "Manual" at bounding box center [463, 399] width 37 height 15
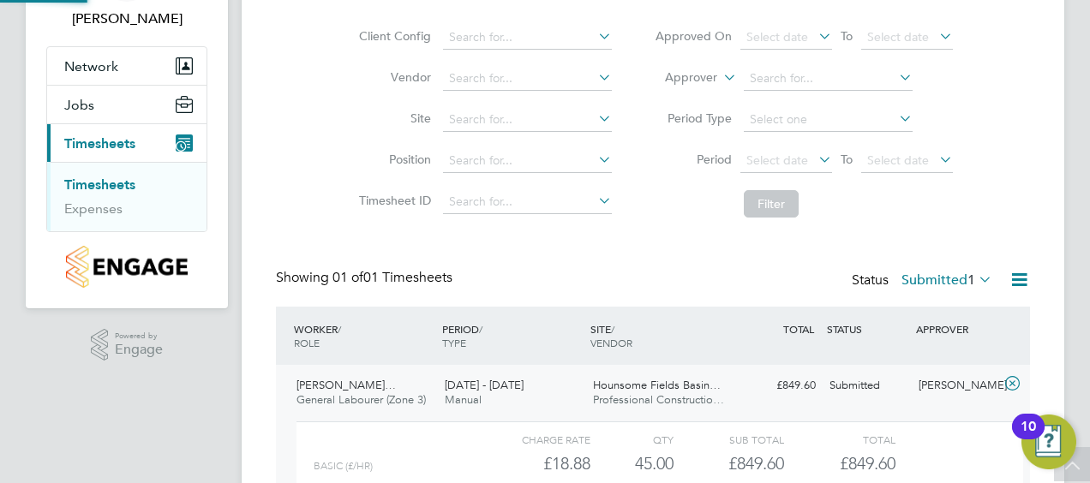
scroll to position [29, 167]
click at [987, 134] on div "Client Config Vendor Site Position Timesheet ID Approved On Select date To Sele…" at bounding box center [653, 118] width 754 height 218
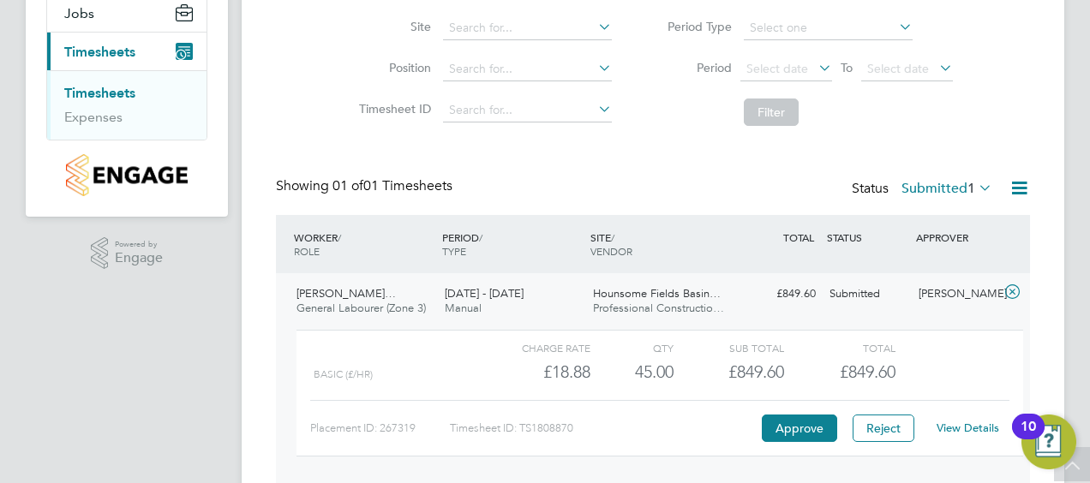
scroll to position [255, 0]
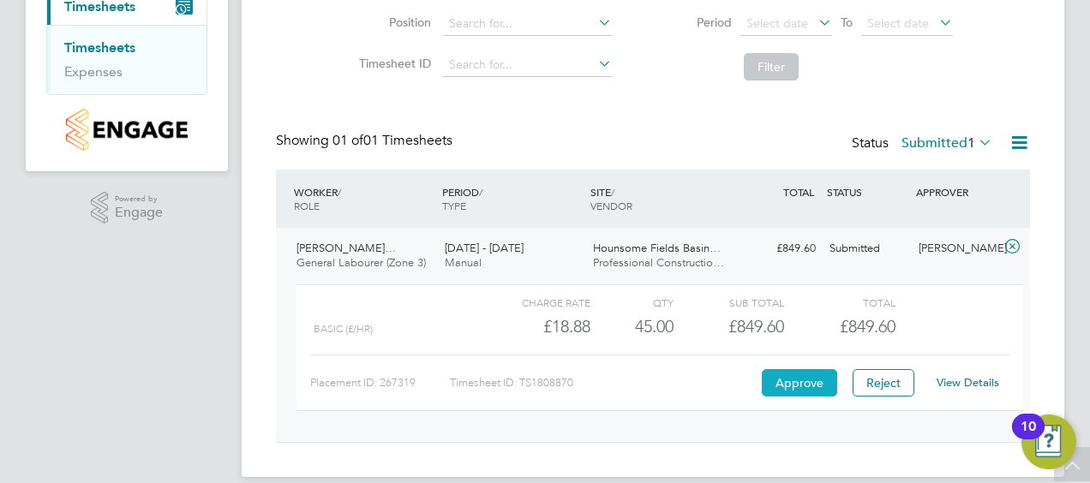
click at [809, 381] on button "Approve" at bounding box center [799, 382] width 75 height 27
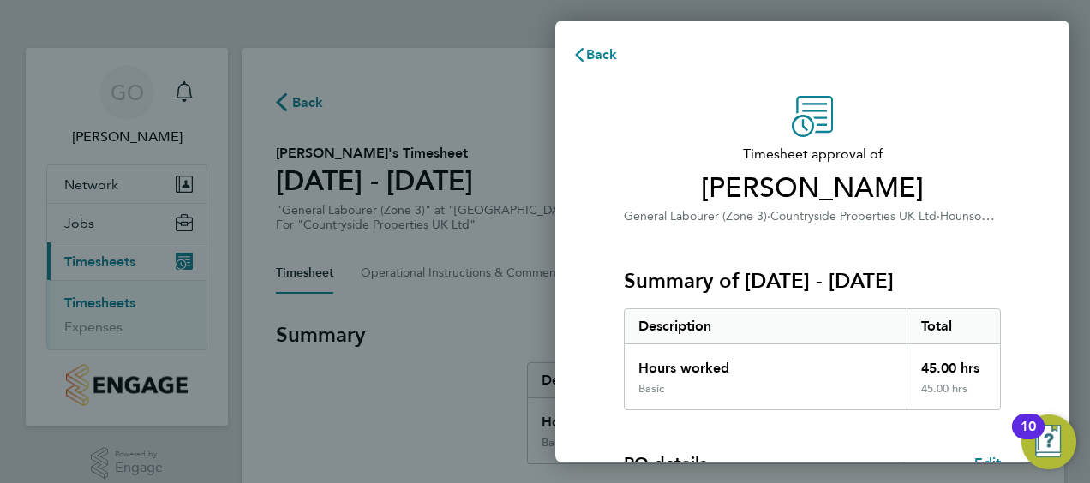
click at [1002, 209] on div "Timesheet approval of Gheorghe Cezar Hadambu General Labourer (Zone 3) · Countr…" at bounding box center [812, 413] width 418 height 635
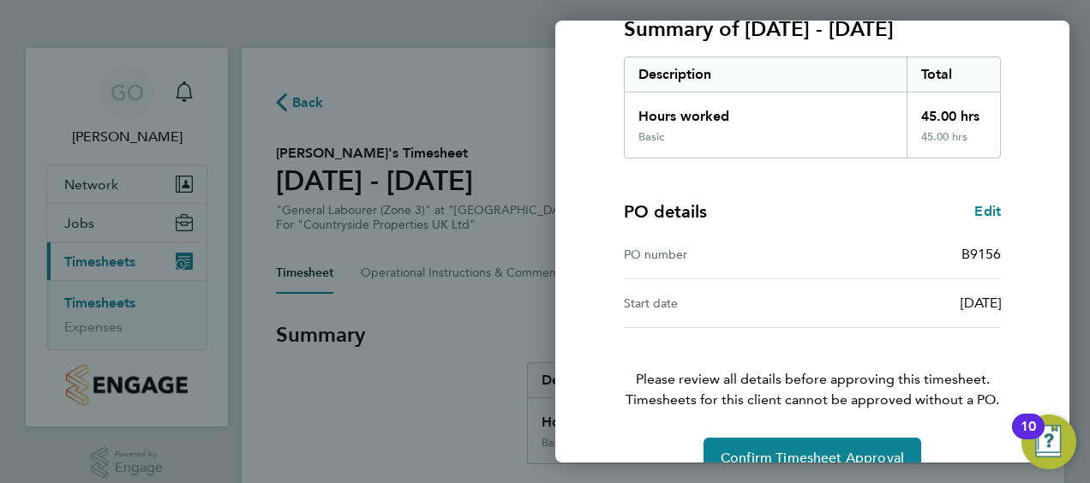
scroll to position [287, 0]
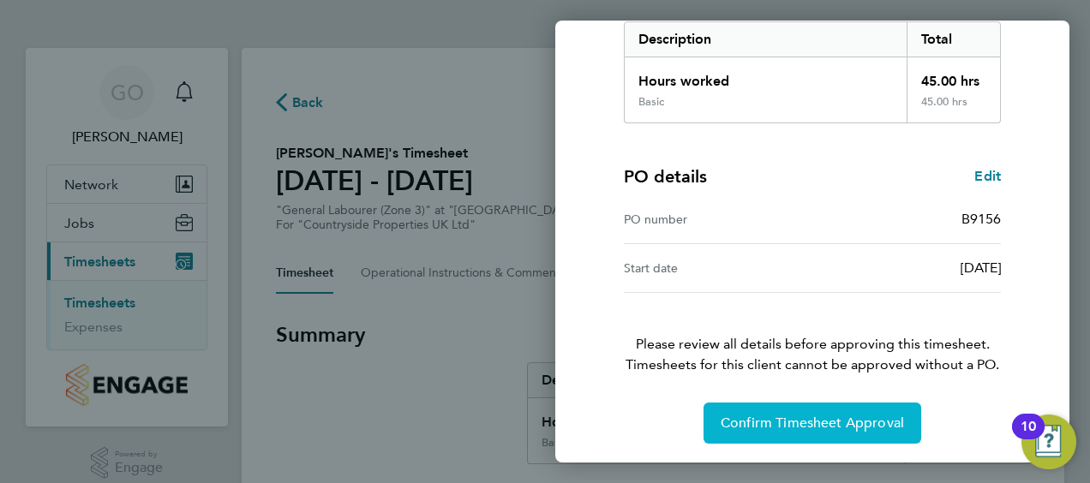
click at [792, 418] on span "Confirm Timesheet Approval" at bounding box center [811, 423] width 183 height 17
